Goal: Communication & Community: Answer question/provide support

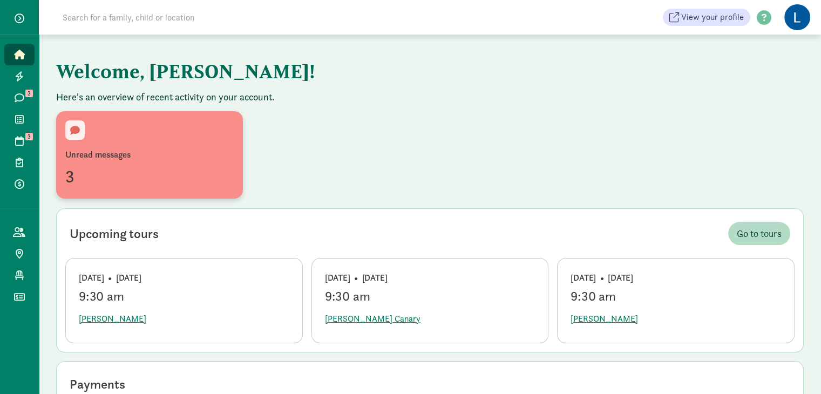
click at [147, 159] on div "Unread messages" at bounding box center [149, 154] width 168 height 13
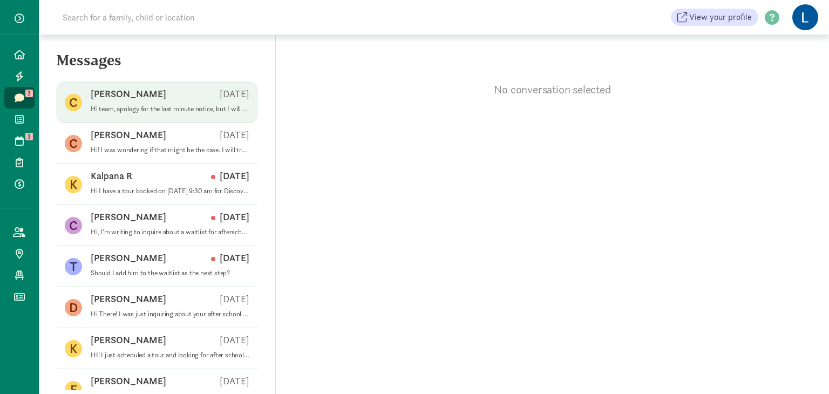
click at [138, 102] on div "[PERSON_NAME] [DATE]" at bounding box center [170, 95] width 159 height 17
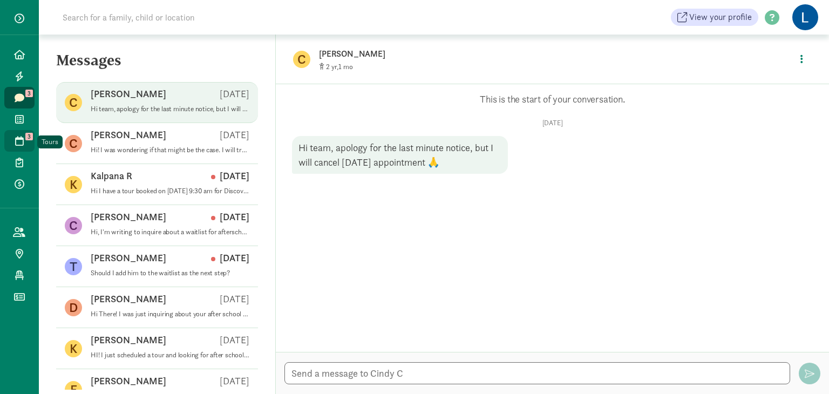
click at [30, 139] on span "3" at bounding box center [29, 137] width 8 height 8
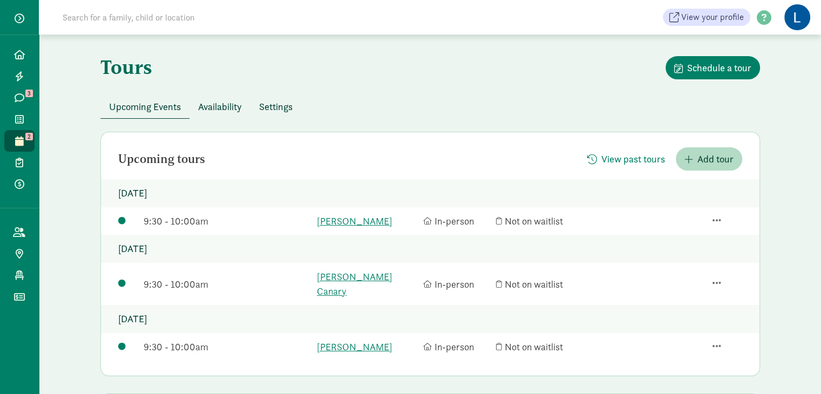
click at [385, 142] on div "Upcoming tours View past tours Add tour [DATE] 9:30 - 10:00am [PERSON_NAME] In-…" at bounding box center [430, 254] width 660 height 245
click at [209, 22] on input at bounding box center [207, 17] width 303 height 22
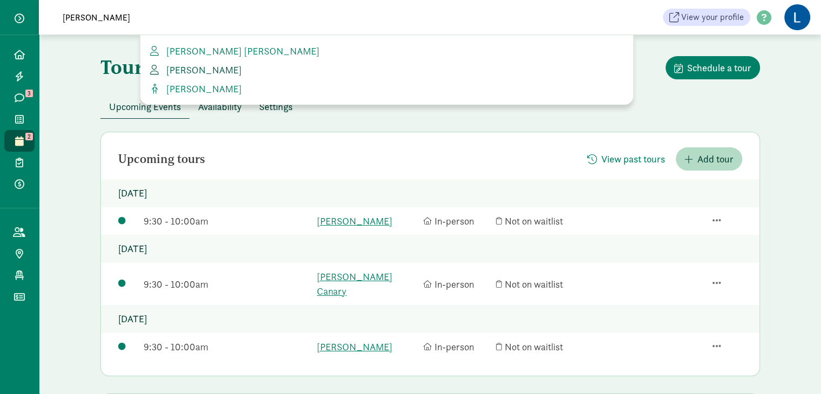
type input "[PERSON_NAME]"
click at [213, 70] on span "[PERSON_NAME]" at bounding box center [202, 70] width 80 height 12
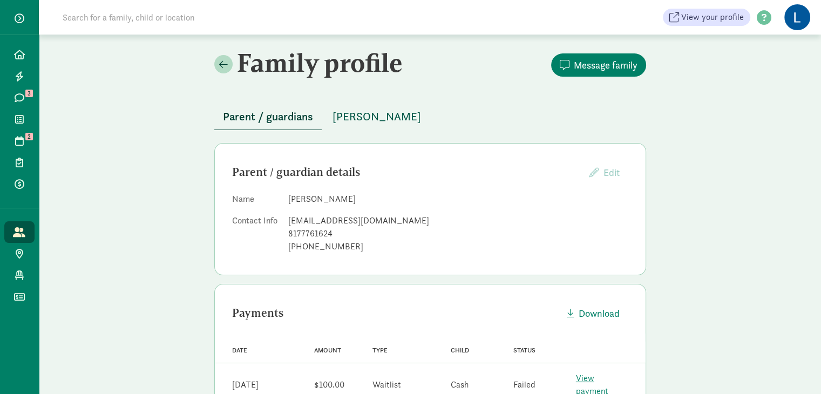
click at [363, 119] on span "Cash Henningsen" at bounding box center [377, 116] width 89 height 17
